Goal: Task Accomplishment & Management: Manage account settings

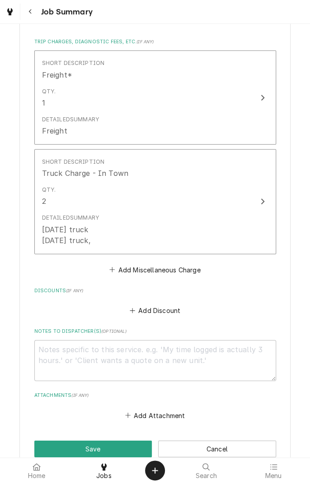
scroll to position [759, 0]
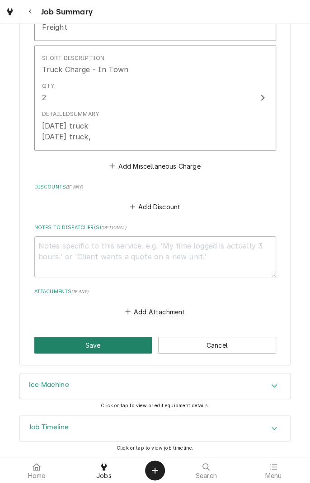
click at [67, 347] on button "Save" at bounding box center [93, 345] width 118 height 17
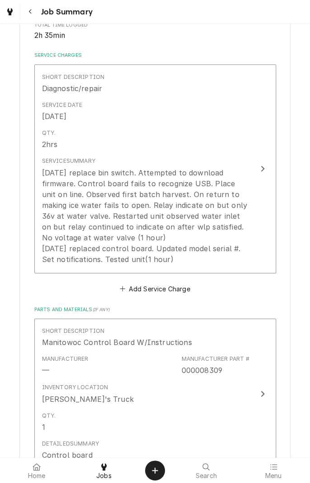
scroll to position [0, 0]
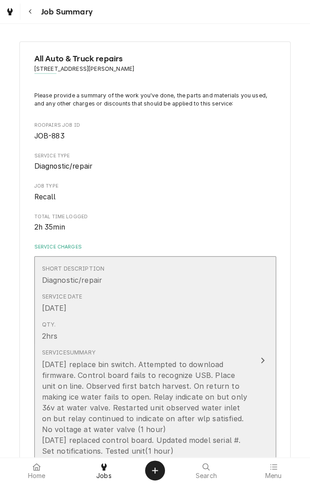
click at [253, 302] on button "Short Description Diagnostic/repair Service Date Sep 2, 2025 Qty. 2hrs Service …" at bounding box center [154, 360] width 241 height 209
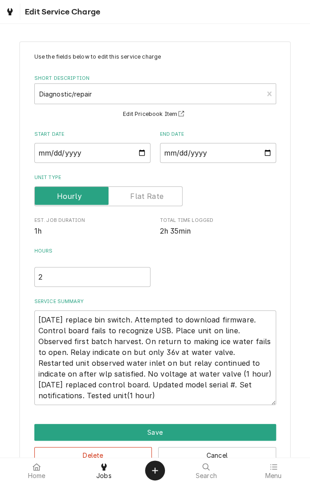
scroll to position [26, 0]
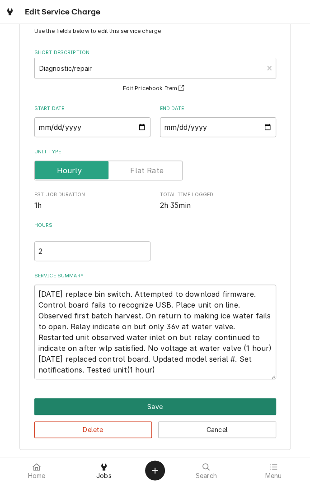
click at [162, 407] on button "Save" at bounding box center [154, 406] width 241 height 17
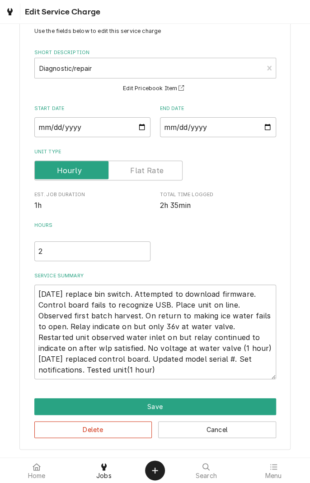
type textarea "x"
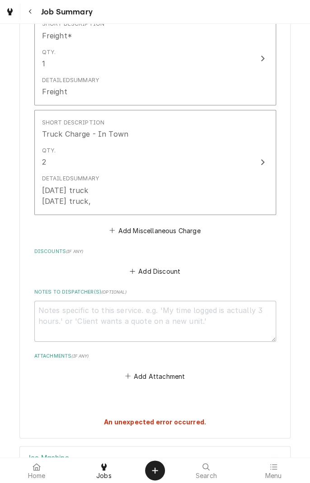
scroll to position [768, 0]
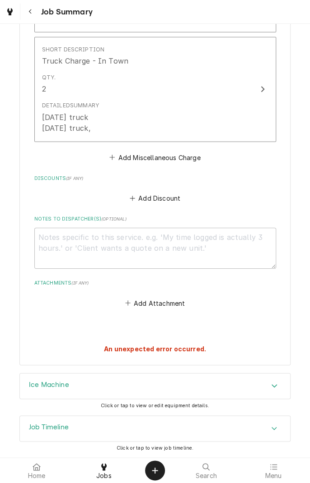
click at [111, 460] on link "Jobs" at bounding box center [104, 471] width 66 height 22
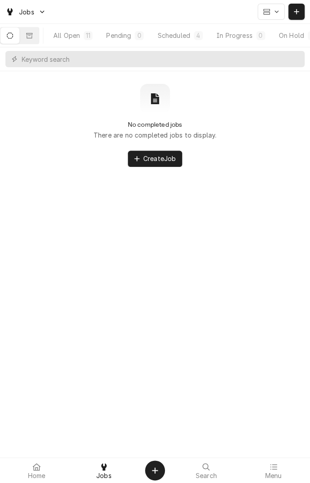
click at [190, 37] on div "Scheduled" at bounding box center [173, 35] width 32 height 9
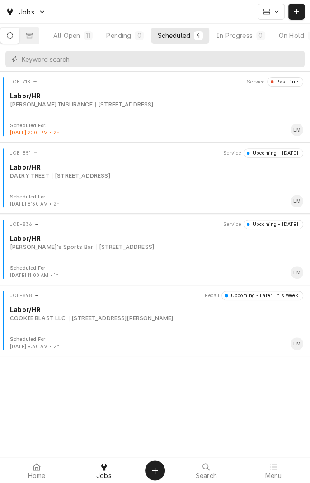
click at [171, 179] on div "DAIRY TREET 1604 Houston Hwy, Victoria, TX 77901" at bounding box center [156, 176] width 293 height 8
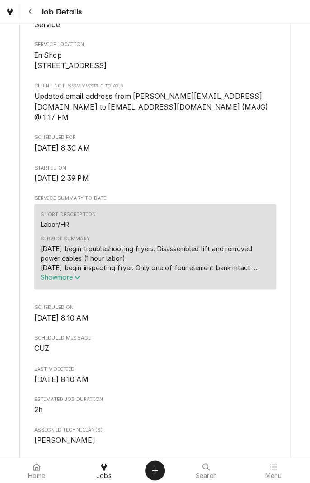
scroll to position [201, 0]
click at [74, 281] on button "Show more" at bounding box center [155, 276] width 229 height 9
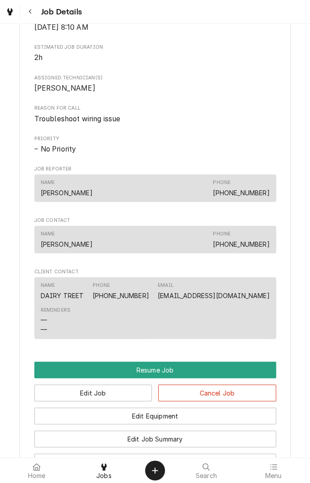
scroll to position [572, 0]
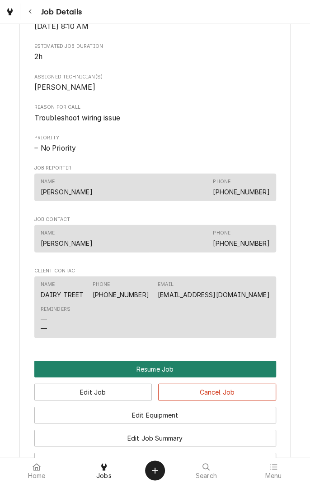
click at [156, 370] on button "Resume Job" at bounding box center [154, 369] width 241 height 17
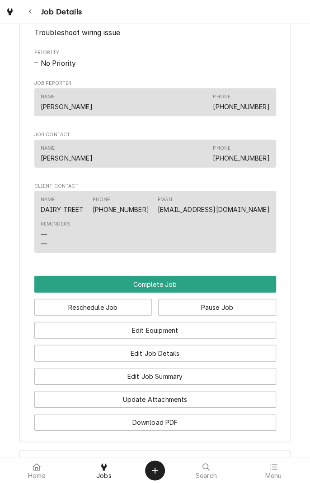
scroll to position [614, 0]
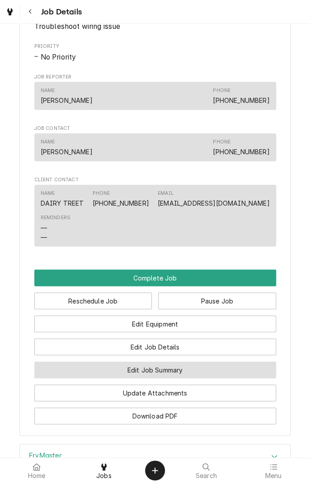
click at [178, 372] on button "Edit Job Summary" at bounding box center [154, 370] width 241 height 17
